Goal: Information Seeking & Learning: Understand process/instructions

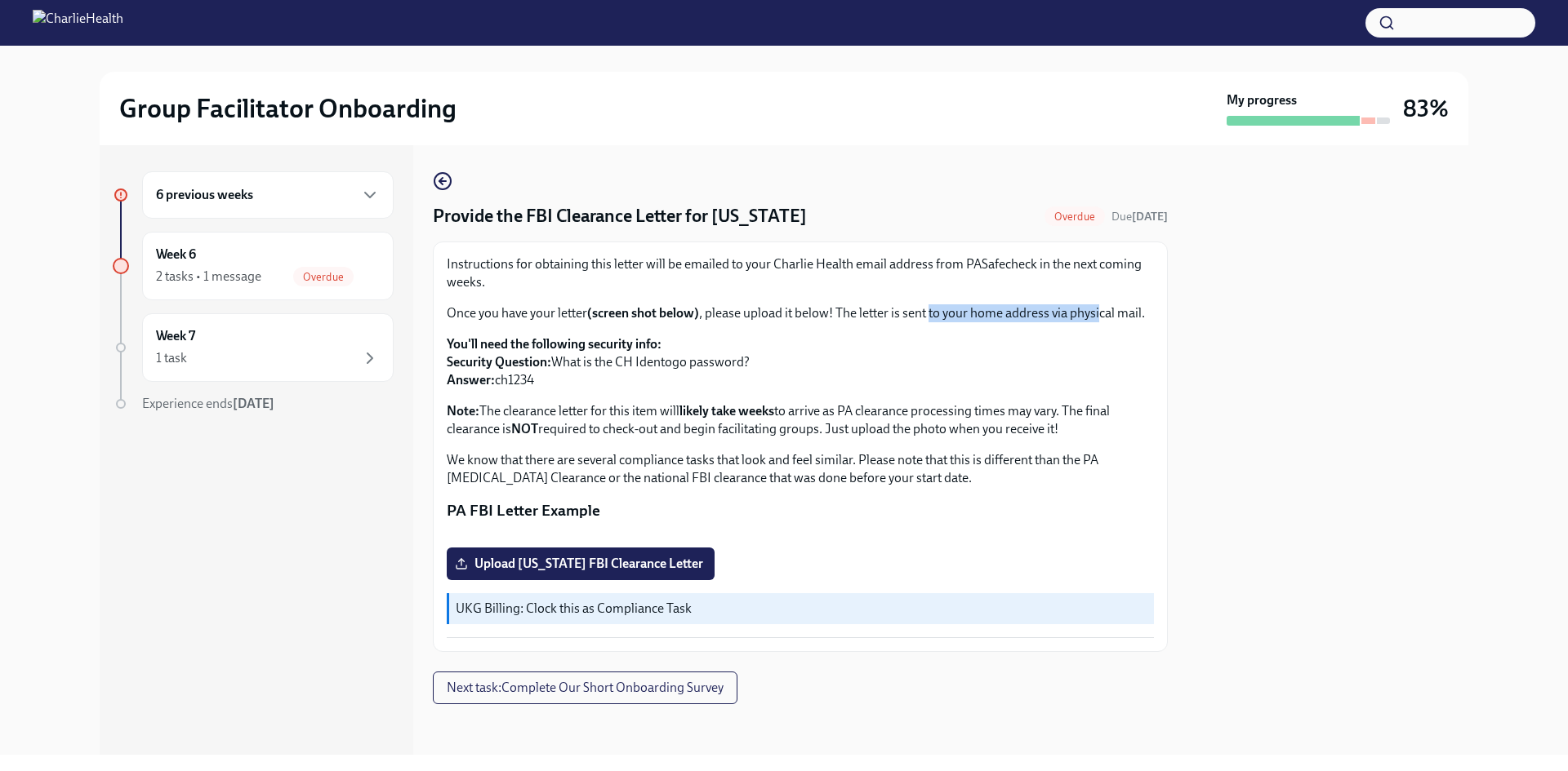
drag, startPoint x: 934, startPoint y: 310, endPoint x: 1101, endPoint y: 313, distance: 167.0
click at [1101, 313] on p "Once you have your letter (screen shot below) , please upload it below! The let…" at bounding box center [799, 313] width 707 height 18
click at [1102, 314] on p "Once you have your letter (screen shot below) , please upload it below! The let…" at bounding box center [799, 313] width 707 height 18
click at [1096, 319] on p "Once you have your letter (screen shot below) , please upload it below! The let…" at bounding box center [799, 313] width 707 height 18
click at [1052, 322] on p "Once you have your letter (screen shot below) , please upload it below! The let…" at bounding box center [799, 313] width 707 height 18
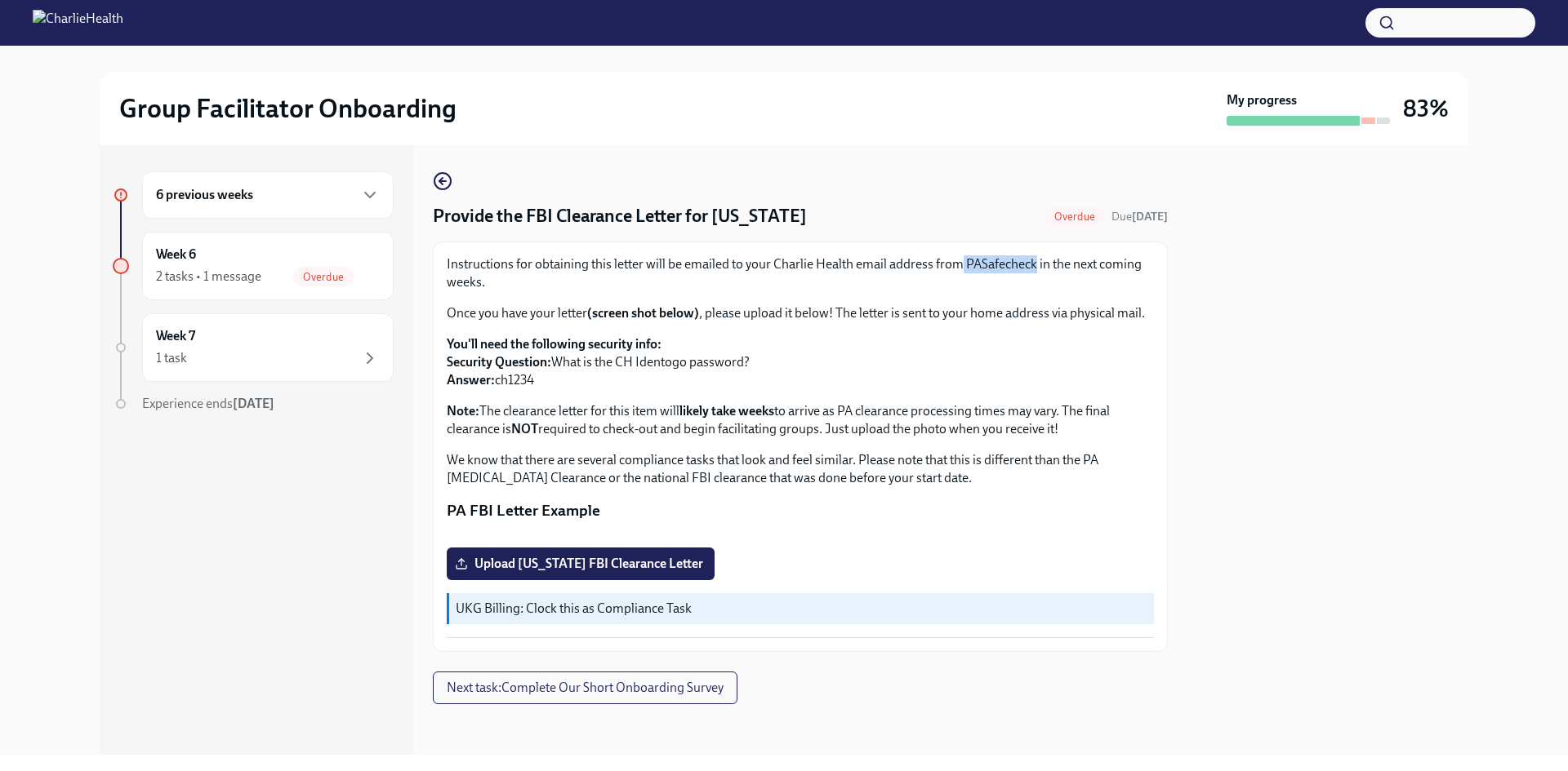
drag, startPoint x: 962, startPoint y: 262, endPoint x: 1035, endPoint y: 269, distance: 73.3
click at [1035, 269] on p "Instructions for obtaining this letter will be emailed to your Charlie Health e…" at bounding box center [799, 274] width 707 height 36
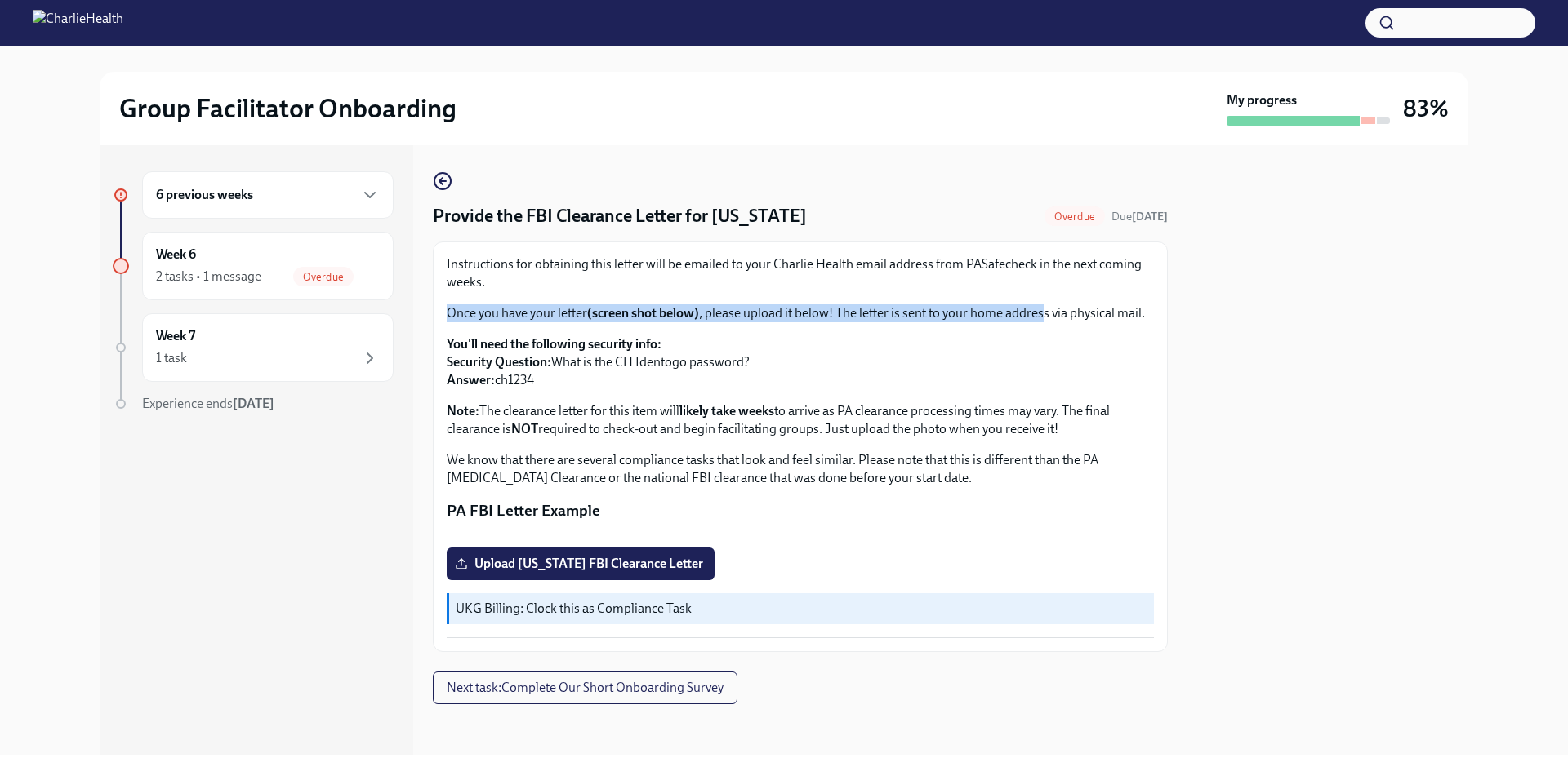
drag, startPoint x: 1031, startPoint y: 270, endPoint x: 1046, endPoint y: 293, distance: 27.5
click at [1046, 293] on div "Instructions for obtaining this letter will be emailed to your Charlie Health e…" at bounding box center [799, 371] width 707 height 232
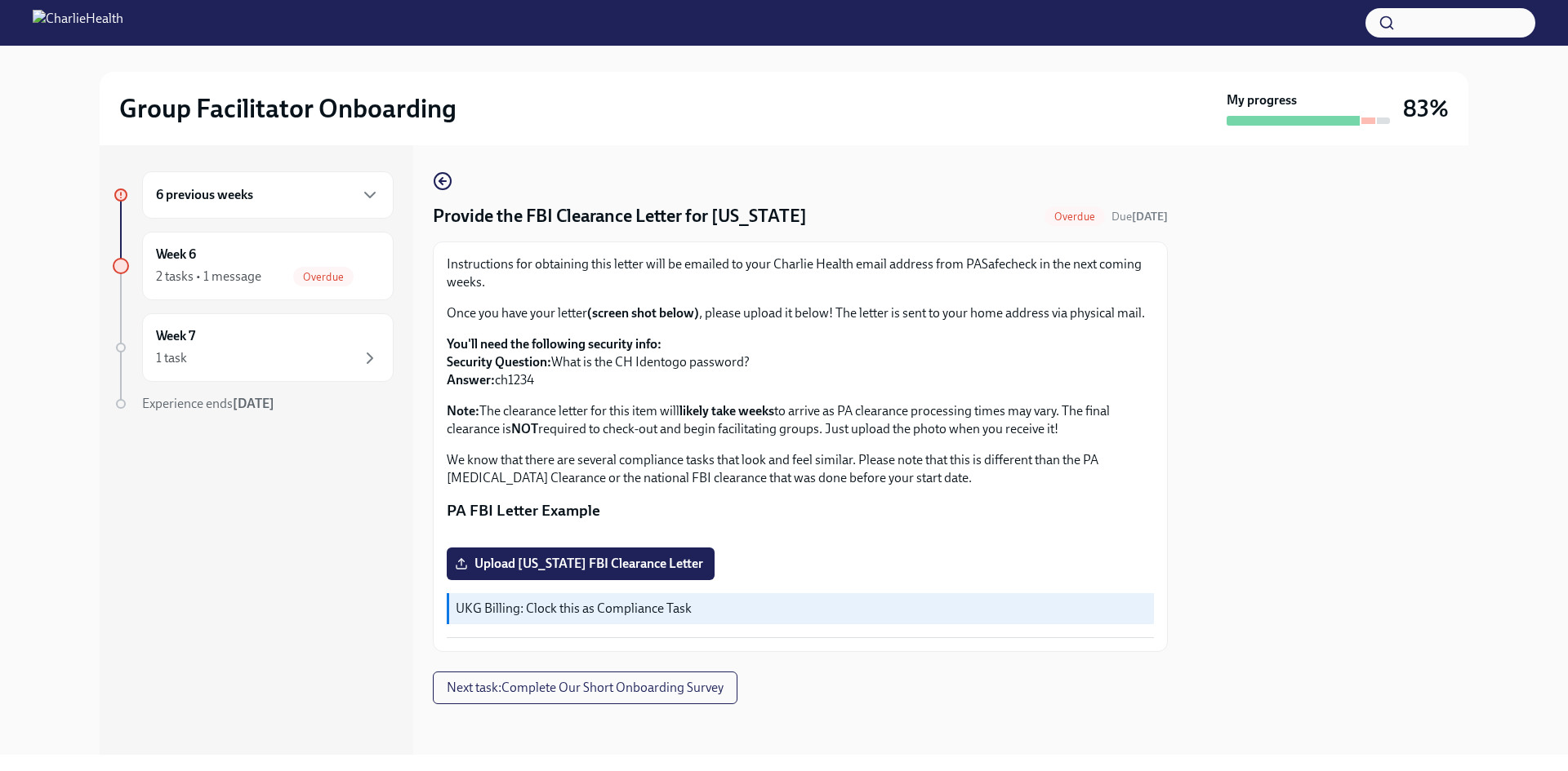
click at [1001, 272] on p "Instructions for obtaining this letter will be emailed to your Charlie Health e…" at bounding box center [799, 274] width 707 height 36
click at [1024, 251] on div "Instructions for obtaining this letter will be emailed to your Charlie Health e…" at bounding box center [799, 447] width 734 height 410
drag, startPoint x: 1038, startPoint y: 268, endPoint x: 941, endPoint y: 299, distance: 101.8
click at [1035, 268] on p "Instructions for obtaining this letter will be emailed to your Charlie Health e…" at bounding box center [799, 274] width 707 height 36
